Goal: Task Accomplishment & Management: Manage account settings

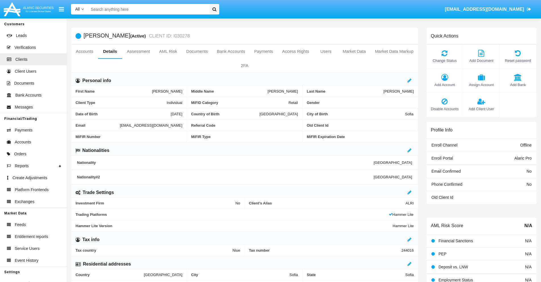
click at [354, 51] on link "Market Data" at bounding box center [354, 52] width 32 height 14
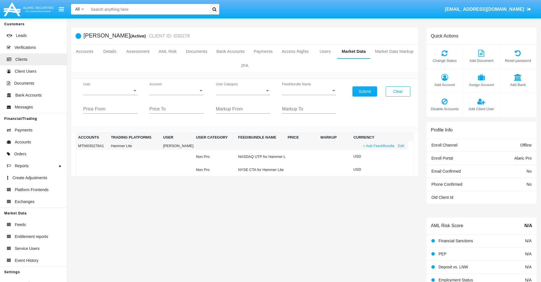
click at [378, 146] on link "+ Add Feed/Bundle" at bounding box center [378, 146] width 35 height 6
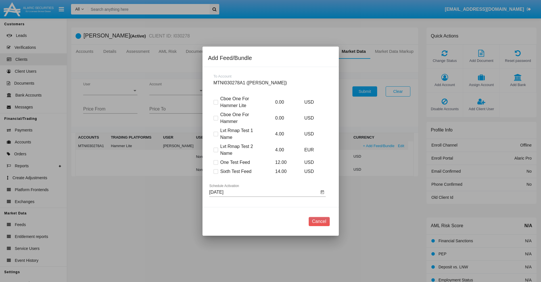
click at [215, 171] on span at bounding box center [215, 171] width 5 height 5
click at [215, 174] on input "Sixth Test Feed" at bounding box center [215, 174] width 0 height 0
checkbox input "true"
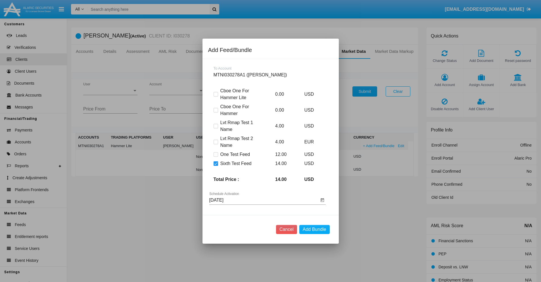
click at [264, 200] on input "08/21/25" at bounding box center [264, 200] width 110 height 5
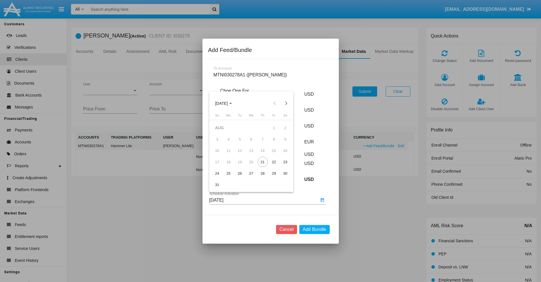
click at [226, 103] on span "AUG 2025" at bounding box center [221, 103] width 12 height 5
click at [281, 155] on div "2027" at bounding box center [281, 155] width 18 height 10
click at [241, 155] on div "OCT" at bounding box center [241, 155] width 18 height 10
click at [285, 162] on div "23" at bounding box center [285, 162] width 10 height 10
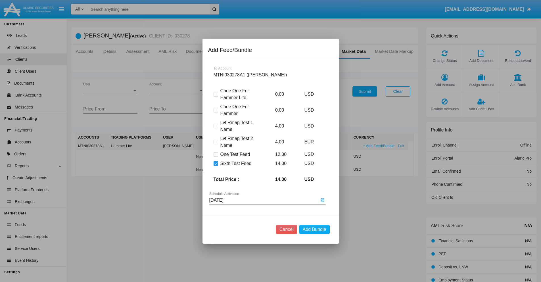
type input "10/23/27"
click at [314, 229] on button "Add Bundle" at bounding box center [314, 229] width 30 height 9
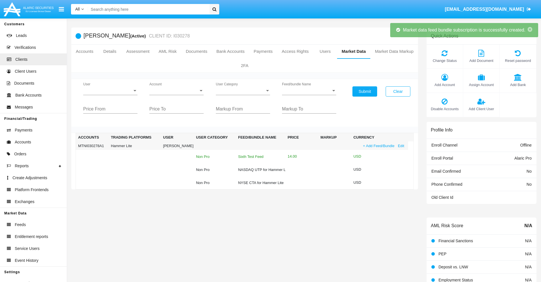
click at [259, 156] on div "Sixth Test Feed" at bounding box center [260, 157] width 45 height 4
